Goal: Task Accomplishment & Management: Use online tool/utility

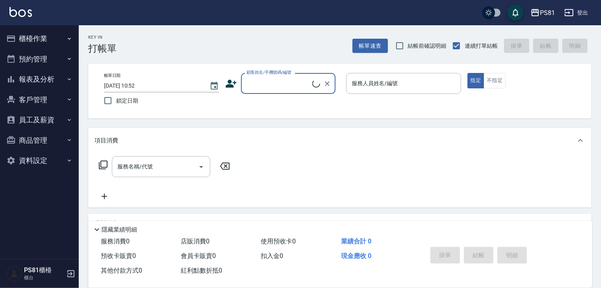
click at [47, 35] on button "櫃檯作業" at bounding box center [39, 38] width 73 height 20
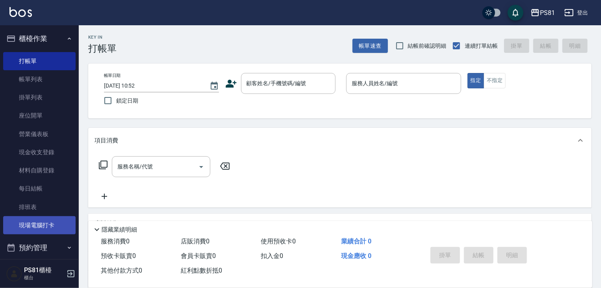
click at [60, 221] on link "現場電腦打卡" at bounding box center [39, 225] width 73 height 18
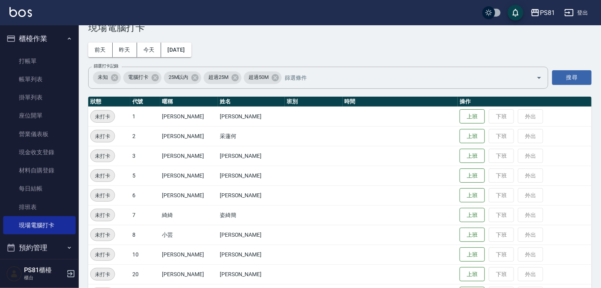
scroll to position [39, 0]
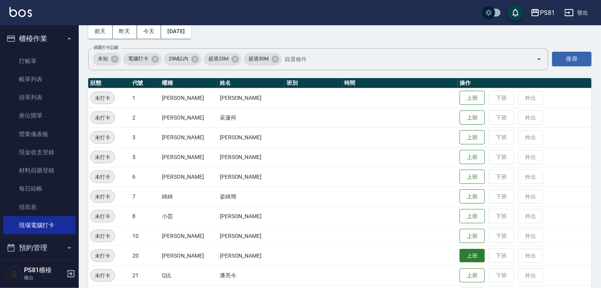
click at [463, 254] on button "上班" at bounding box center [472, 256] width 25 height 14
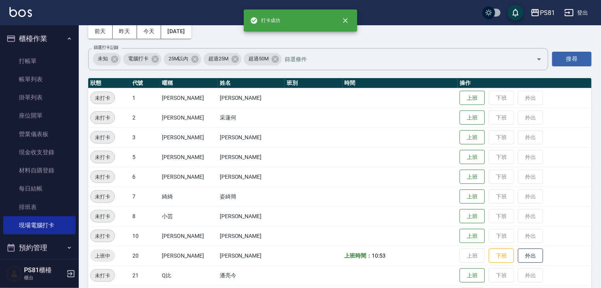
scroll to position [79, 0]
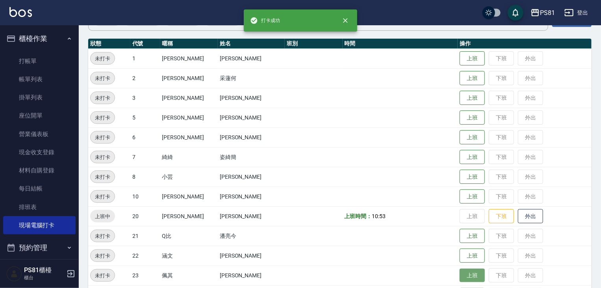
click at [460, 278] on button "上班" at bounding box center [472, 275] width 25 height 14
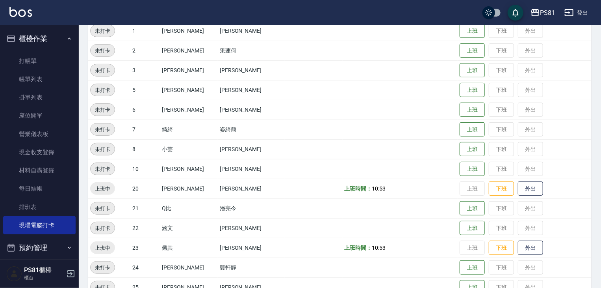
scroll to position [158, 0]
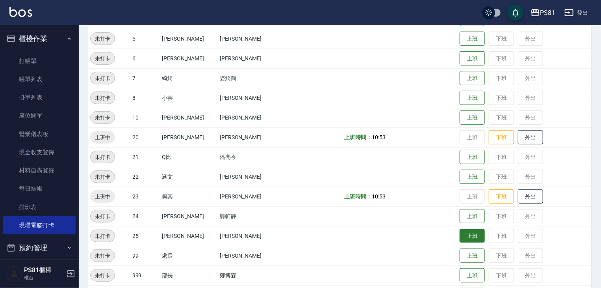
click at [460, 237] on button "上班" at bounding box center [472, 236] width 25 height 14
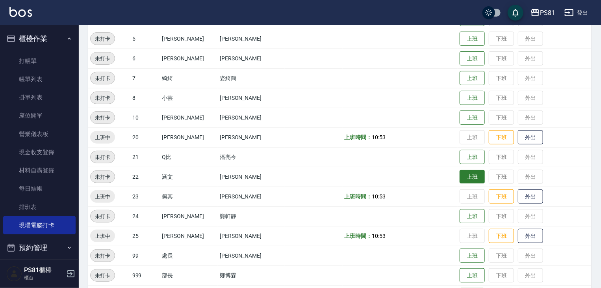
click at [461, 176] on button "上班" at bounding box center [472, 177] width 25 height 14
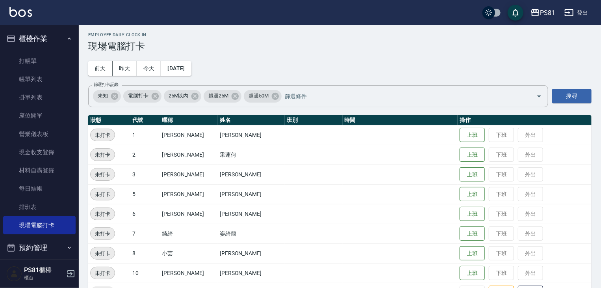
scroll to position [0, 0]
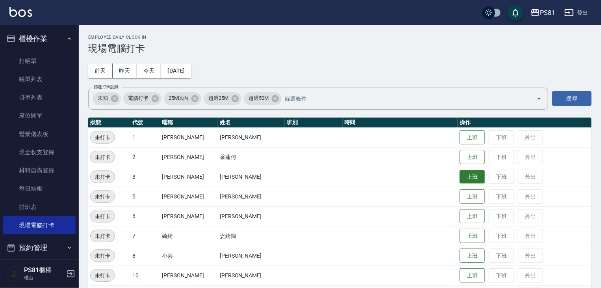
click at [461, 173] on button "上班" at bounding box center [472, 177] width 25 height 14
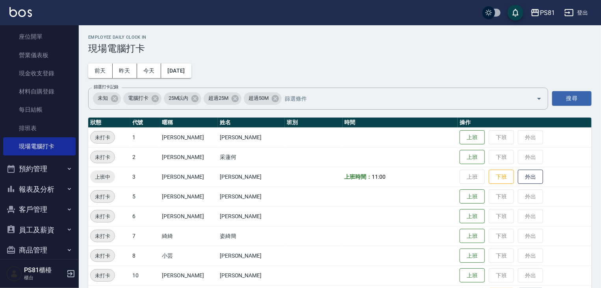
scroll to position [39, 0]
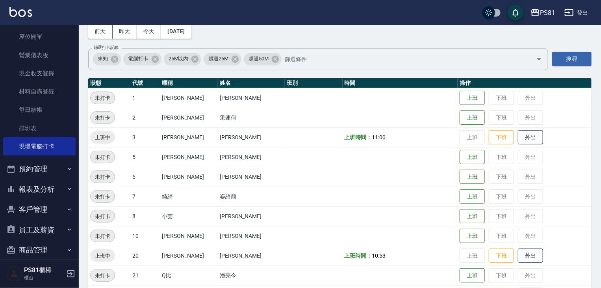
drag, startPoint x: 79, startPoint y: 145, endPoint x: 81, endPoint y: 182, distance: 37.5
click at [84, 180] on div "Employee Daily Clock In 現場電腦打卡 [DATE] [DATE] [DATE] [DATE] 篩選打卡記錄 未知 電腦打卡 25M以內…" at bounding box center [340, 219] width 522 height 467
